Goal: Answer question/provide support

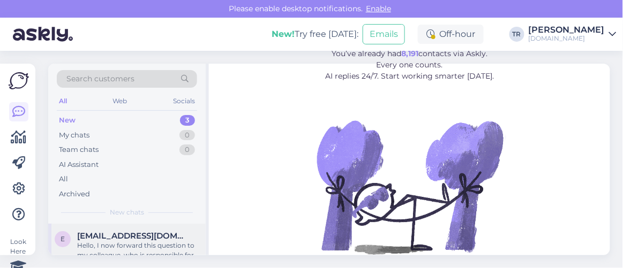
click at [121, 235] on span "[EMAIL_ADDRESS][DOMAIN_NAME]" at bounding box center [132, 236] width 111 height 10
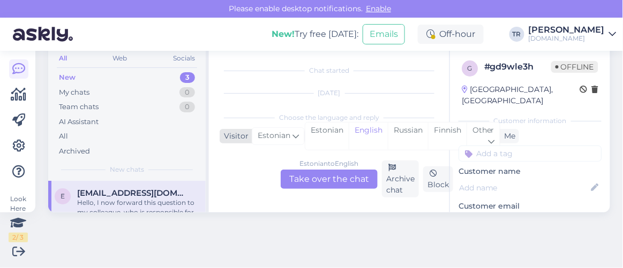
scroll to position [128, 0]
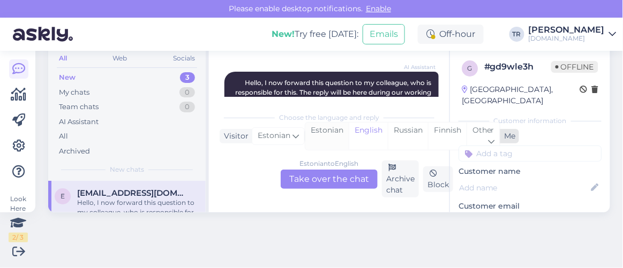
click at [327, 124] on div "Estonian" at bounding box center [326, 136] width 43 height 27
click at [324, 179] on div "Estonian to Estonian Take over the chat" at bounding box center [329, 179] width 97 height 19
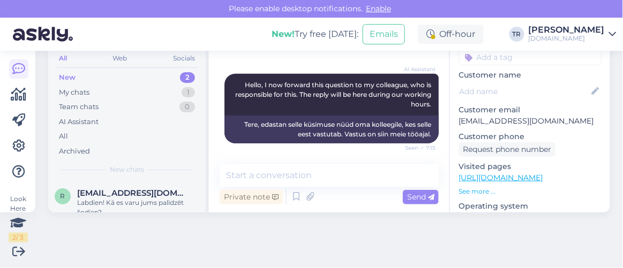
scroll to position [97, 0]
click at [513, 172] on p "[URL][DOMAIN_NAME]" at bounding box center [530, 177] width 143 height 11
click at [513, 172] on link "[URL][DOMAIN_NAME]" at bounding box center [501, 177] width 84 height 10
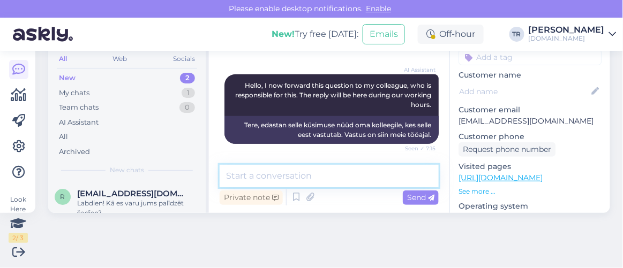
click at [366, 171] on textarea at bounding box center [329, 176] width 219 height 22
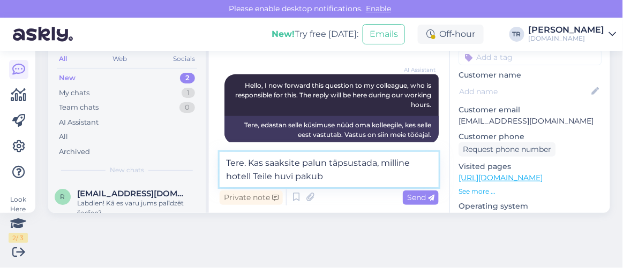
type textarea "Tere. Kas saaksite palun täpsustada, milline hotell Teile huvi pakub?"
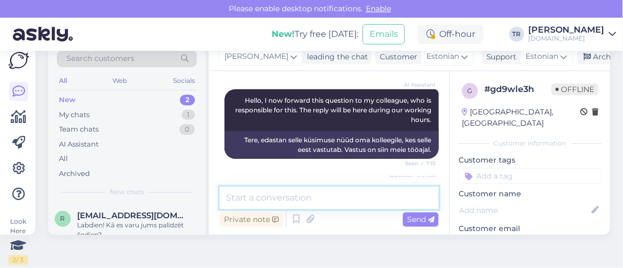
scroll to position [0, 0]
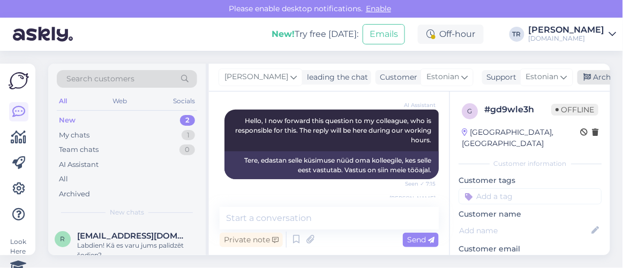
click at [587, 75] on icon at bounding box center [587, 77] width 7 height 7
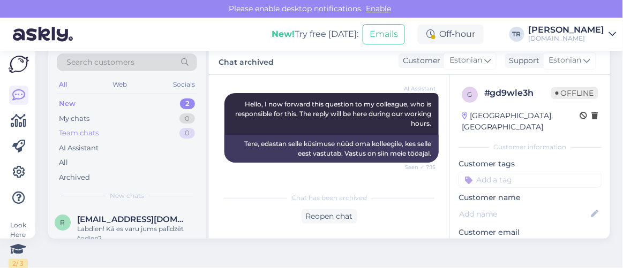
scroll to position [42, 0]
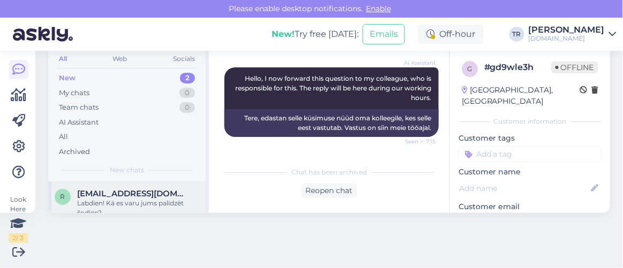
click at [130, 182] on div "r [EMAIL_ADDRESS][DOMAIN_NAME] Labdien! Kā es varu jums palīdzēt šodien? [DATE]…" at bounding box center [126, 206] width 157 height 48
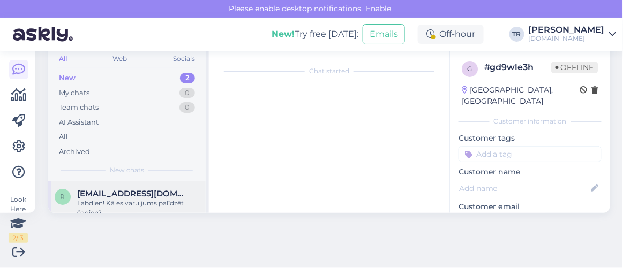
scroll to position [43, 0]
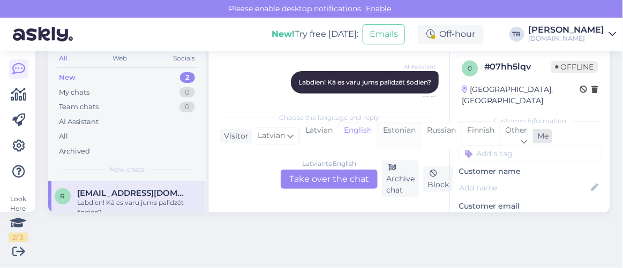
click at [415, 125] on div "Estonian" at bounding box center [399, 136] width 44 height 27
click at [330, 181] on div "[DEMOGRAPHIC_DATA] to Estonian Take over the chat" at bounding box center [329, 179] width 97 height 19
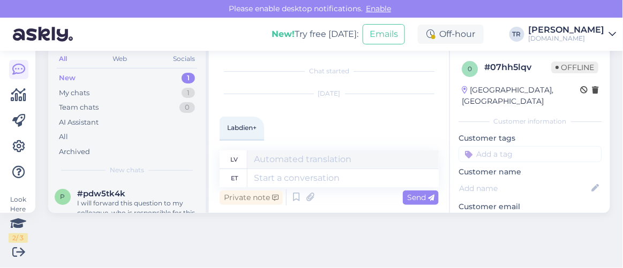
scroll to position [14, 0]
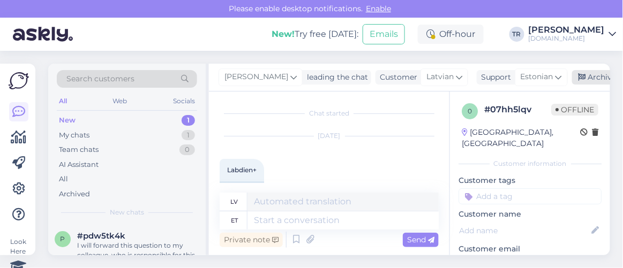
click at [598, 73] on div "Archive chat" at bounding box center [605, 77] width 67 height 14
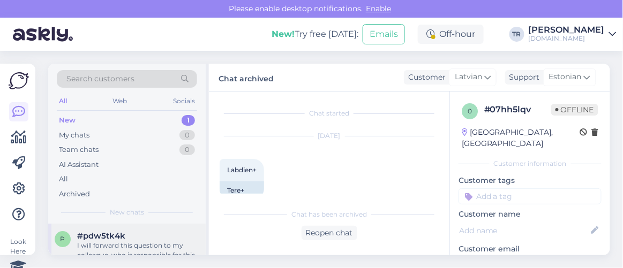
click at [142, 247] on div "I will forward this question to my colleague, who is responsible for this. The …" at bounding box center [138, 250] width 122 height 19
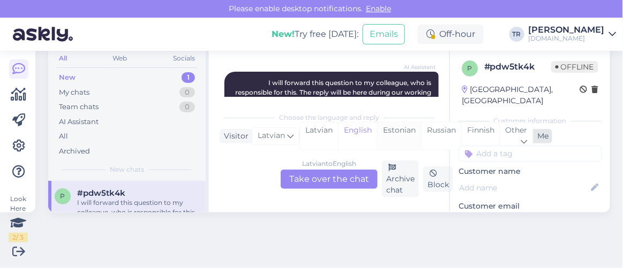
click at [410, 124] on div "Estonian" at bounding box center [399, 136] width 44 height 27
click at [311, 182] on div "[DEMOGRAPHIC_DATA] to Estonian Take over the chat" at bounding box center [329, 179] width 97 height 19
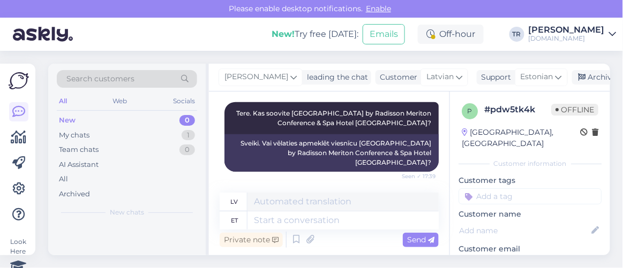
scroll to position [42, 0]
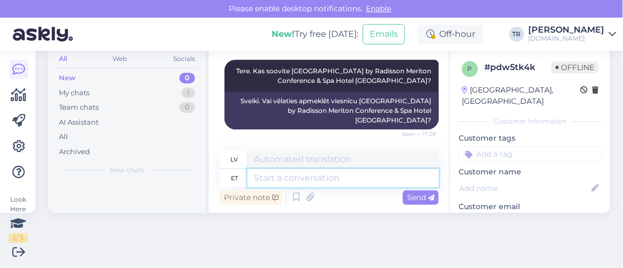
click at [367, 172] on textarea at bounding box center [342, 178] width 191 height 18
click at [354, 175] on textarea at bounding box center [342, 178] width 191 height 18
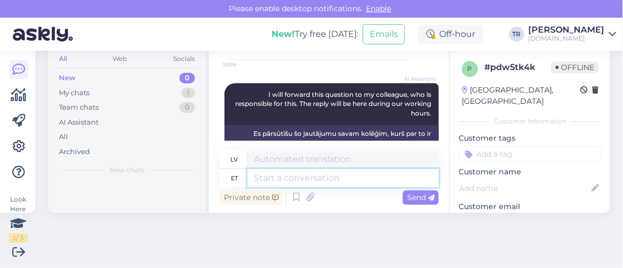
scroll to position [475, 0]
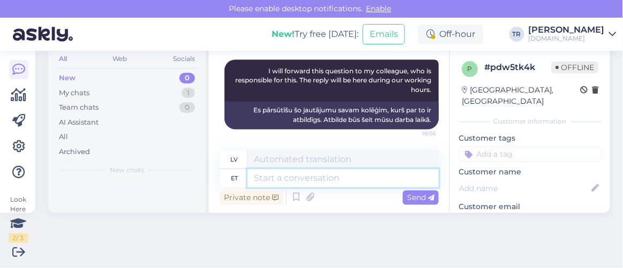
click at [357, 175] on textarea at bounding box center [342, 178] width 191 height 18
type textarea "Tere. T"
type textarea "Sveiki."
type textarea "Tere. Täpsustan so"
type textarea "Sveiki. Ļaujiet man precizēt."
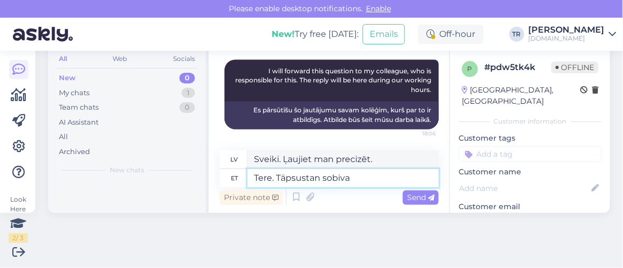
type textarea "Tere. Täpsustan sobiva"
type textarea "Sveiki. Es precizēšu atbilstošo"
type textarea "Tere. Täpsustan sobiva toa sa"
type textarea "Sveiki. Es vēlētos norādīt piemērotu istabu."
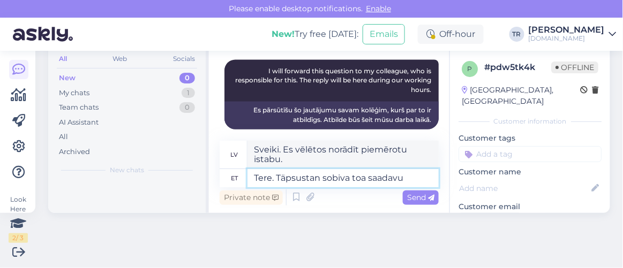
type textarea "Tere. Täpsustan sobiva toa saadavus"
type textarea "Sveiki. Es vēlētos precizēt, vai varu dabūt piemērotu istabu."
type textarea "Tere. Täpsustan sobiva toa saadavuse ül"
type textarea "Sveiki. Vēlos precizēt piemērota numura pieejamību."
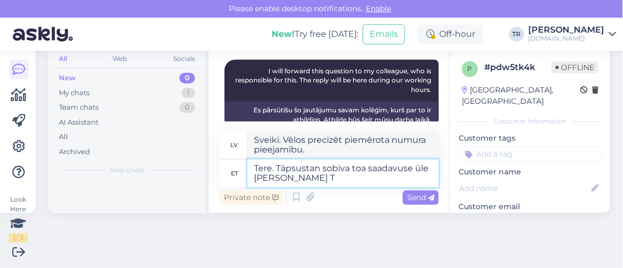
type textarea "Tere. Täpsustan sobiva toa saadavuse üle [PERSON_NAME] Te"
type textarea "Sveiki. Es pārbaudīšu piemērota numura pieejamību un došu."
type textarea "Tere. Täpsustan sobiva toa saadavuse üle [PERSON_NAME] Teile tea"
type textarea "Sveiki. Es pārbaudīšu piemērota numura pieejamību un došu jums."
type textarea "Tere. Täpsustan sobiva toa saadavuse üle [PERSON_NAME] Teile teada."
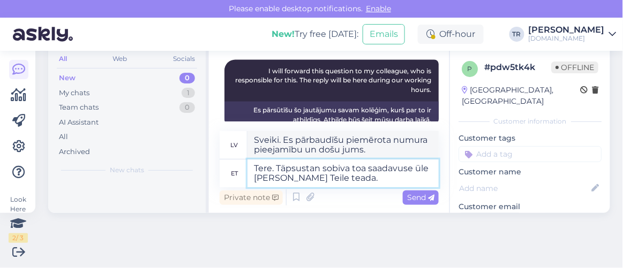
type textarea "Sveiki. Es pārbaudīšu piemērota numura pieejamību un paziņošu jums."
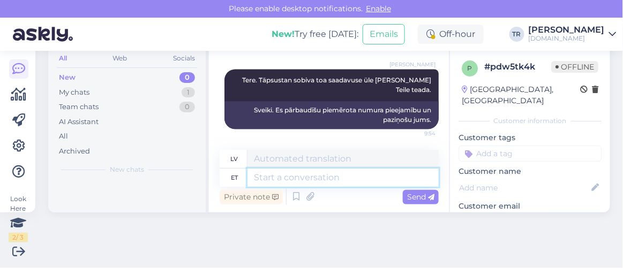
scroll to position [0, 0]
